Goal: Information Seeking & Learning: Understand process/instructions

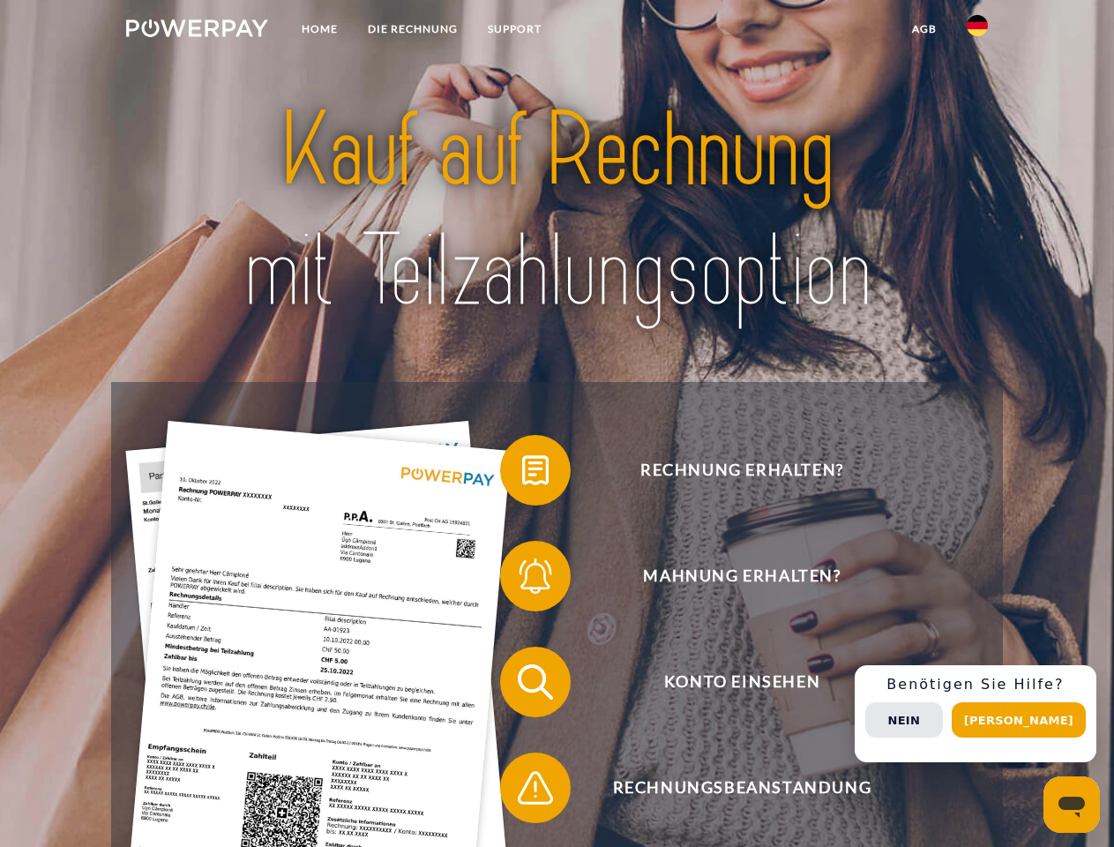
click at [197, 31] on img at bounding box center [197, 28] width 142 height 18
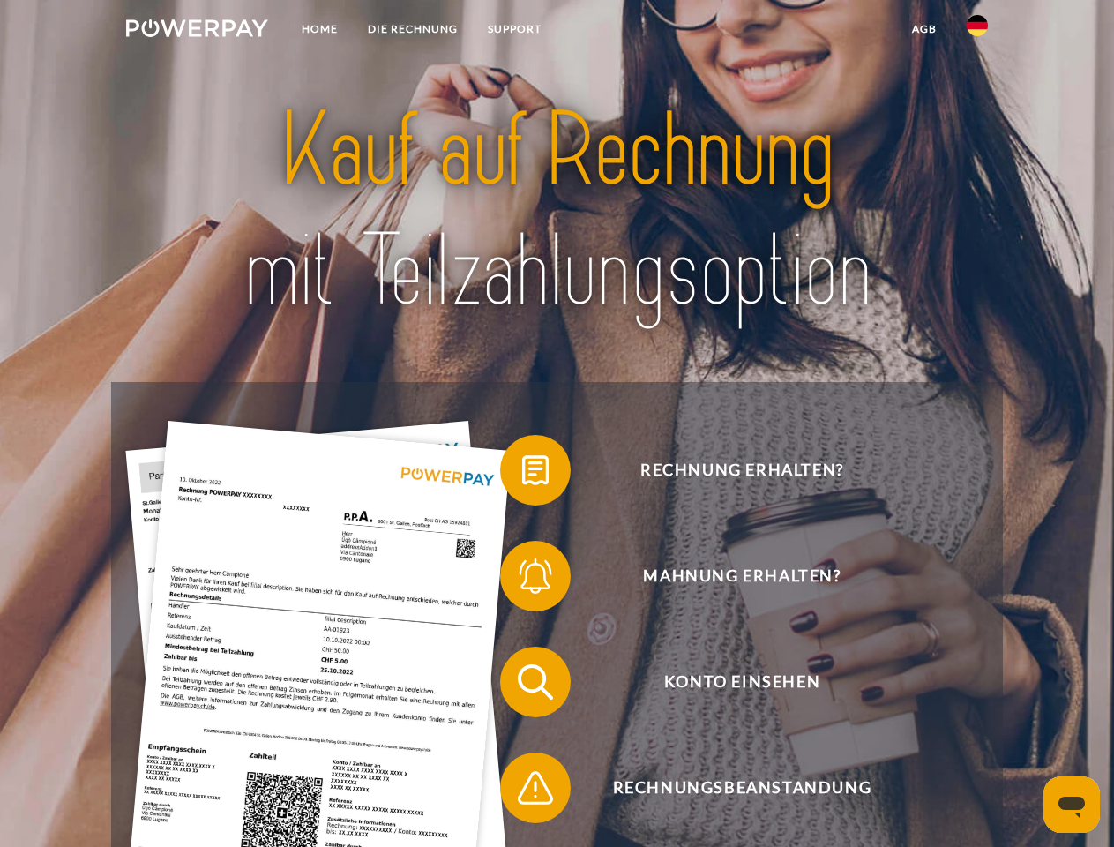
click at [977, 31] on img at bounding box center [977, 25] width 21 height 21
click at [924, 29] on link "agb" at bounding box center [924, 29] width 55 height 32
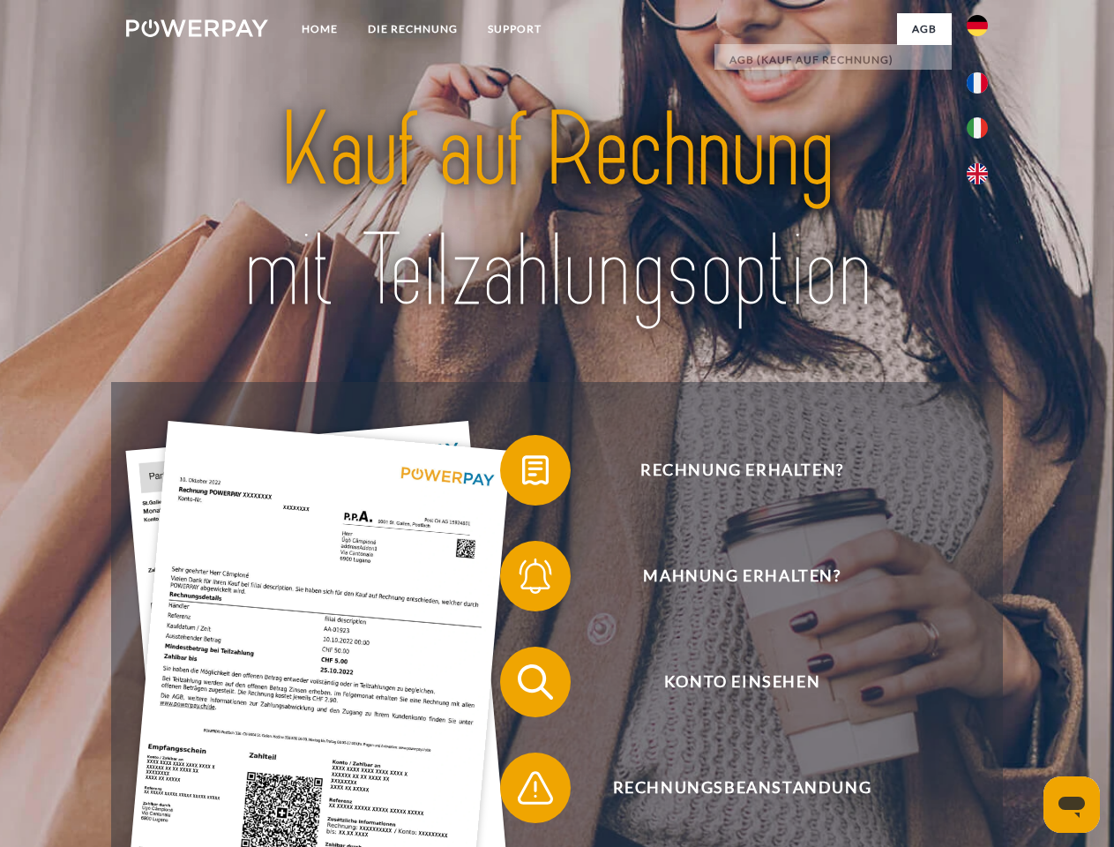
click at [522, 474] on span at bounding box center [509, 470] width 88 height 88
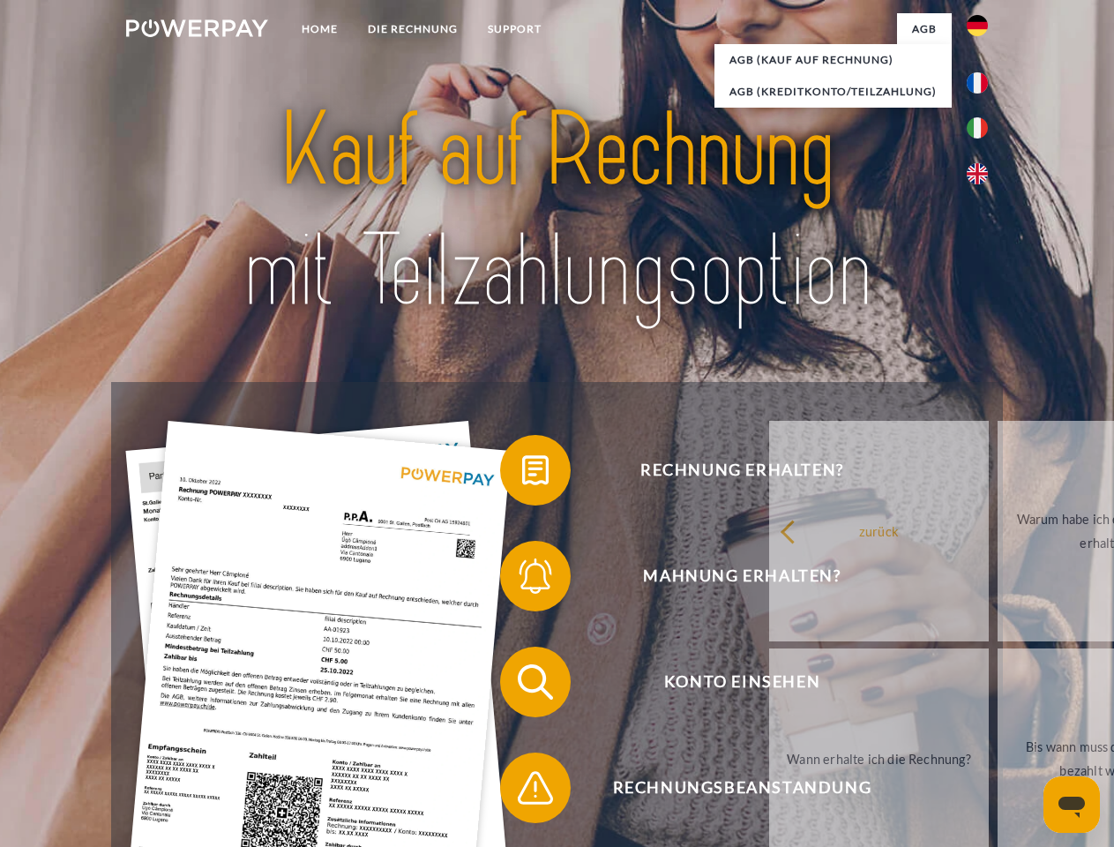
click at [522, 580] on div "Rechnung erhalten? Mahnung erhalten? Konto einsehen" at bounding box center [556, 735] width 891 height 706
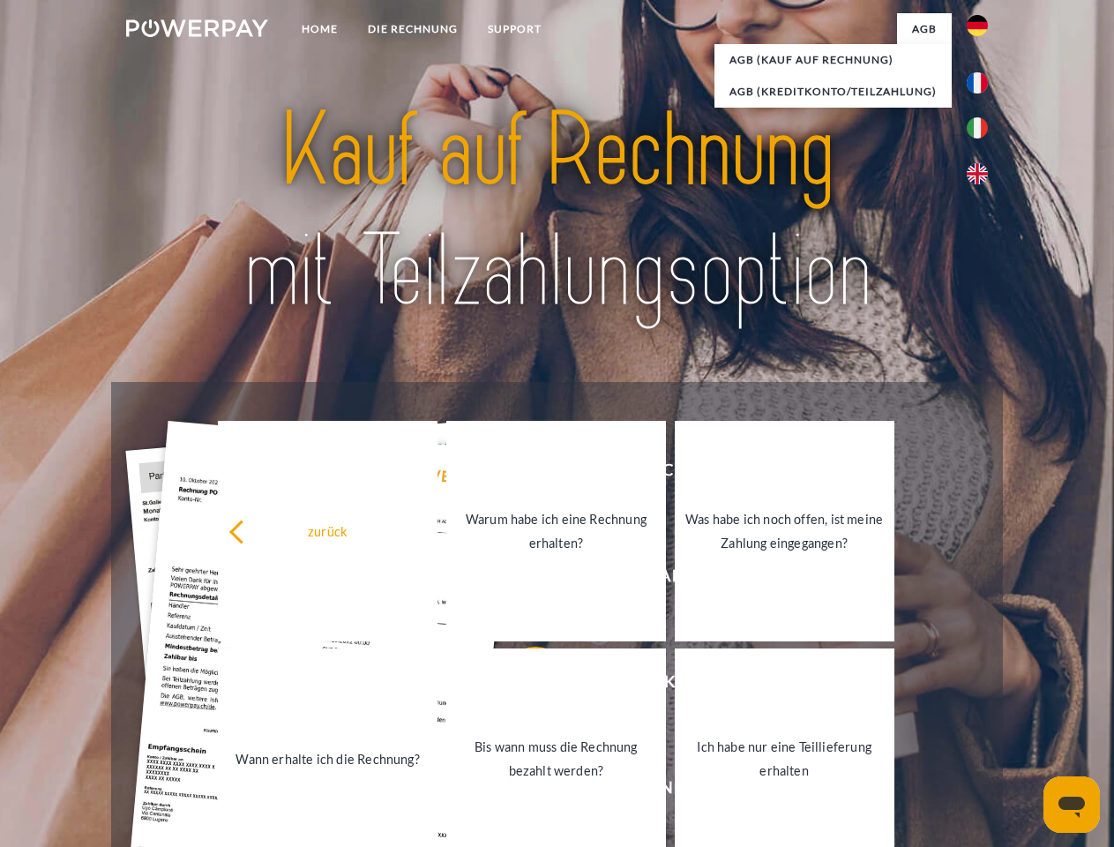
click at [522, 685] on link "Bis wann muss die Rechnung bezahlt werden?" at bounding box center [556, 758] width 220 height 221
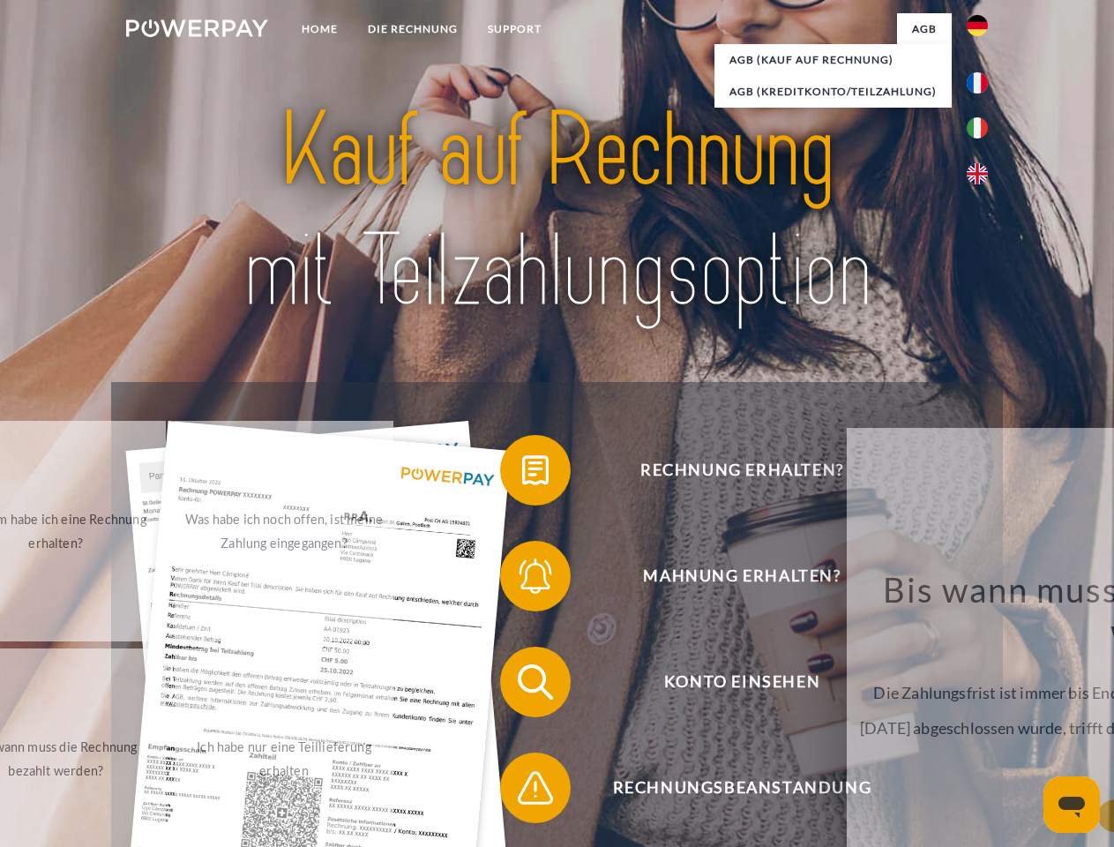
click at [522, 791] on span at bounding box center [509, 788] width 88 height 88
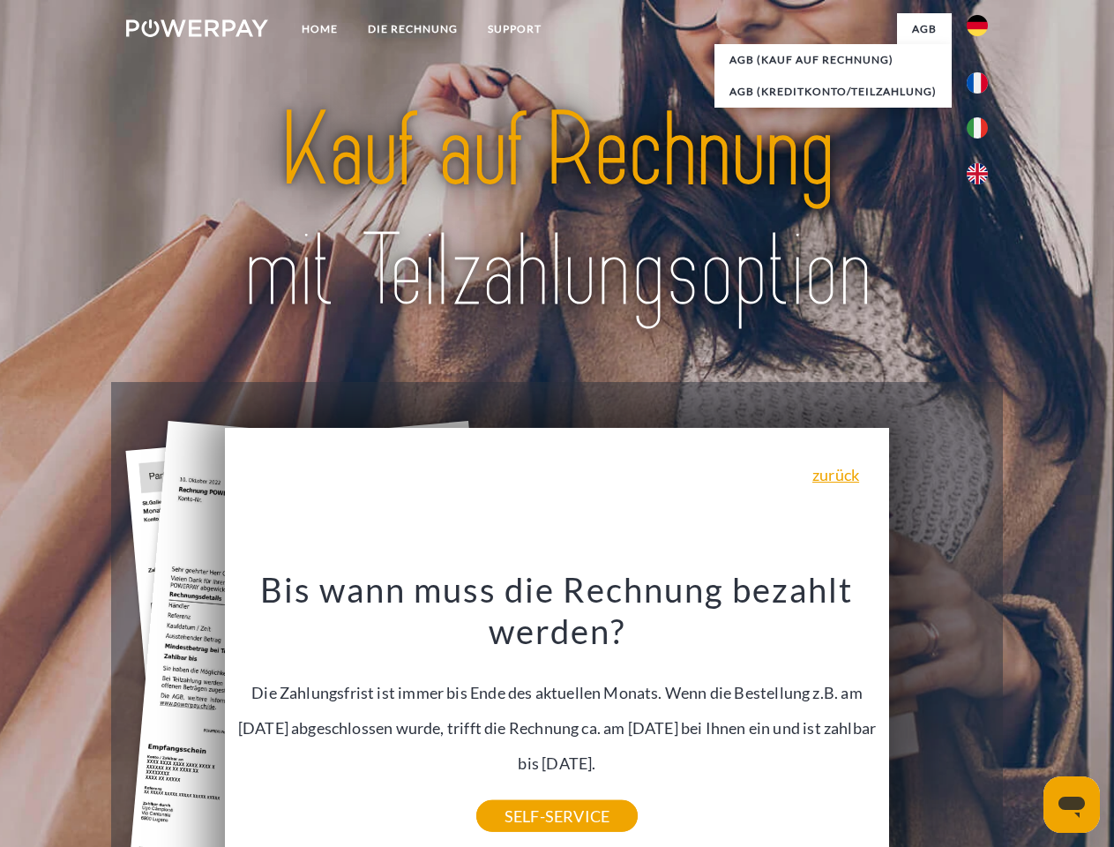
click at [982, 714] on div "Rechnung erhalten? Mahnung erhalten? Konto einsehen" at bounding box center [556, 735] width 891 height 706
click at [939, 717] on span "Konto einsehen" at bounding box center [742, 682] width 432 height 71
click at [1025, 720] on header "Home DIE RECHNUNG SUPPORT" at bounding box center [557, 609] width 1114 height 1218
